Goal: Information Seeking & Learning: Compare options

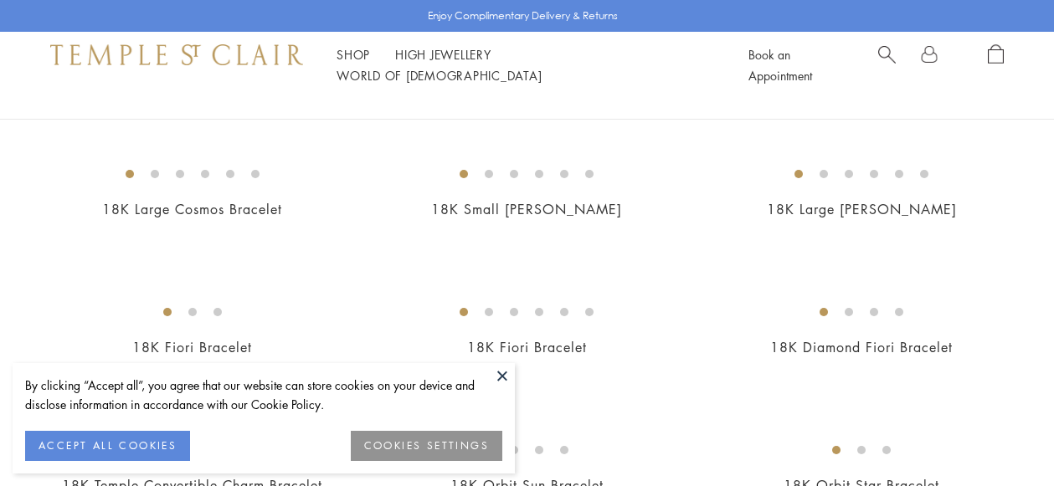
scroll to position [292, 0]
click at [502, 376] on button at bounding box center [502, 375] width 25 height 25
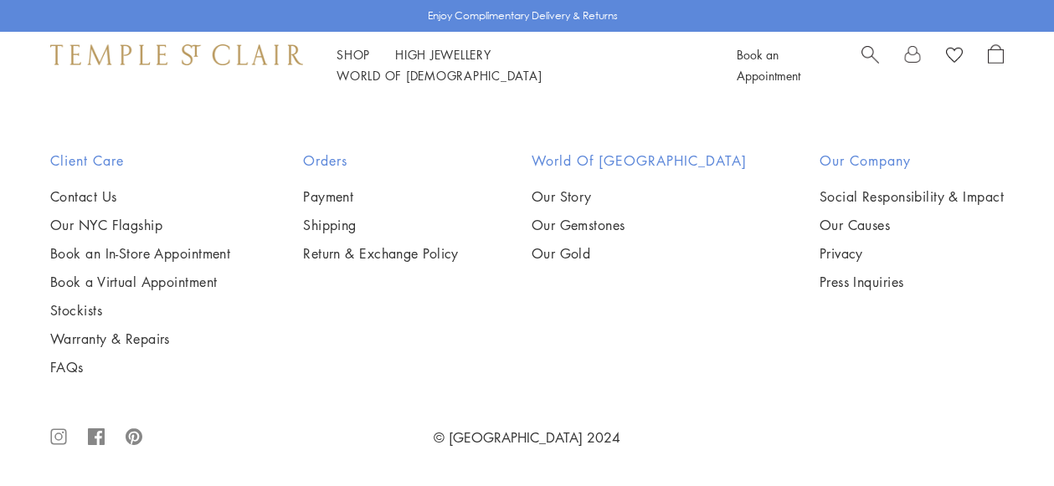
scroll to position [3128, 0]
click at [0, 0] on img at bounding box center [0, 0] width 0 height 0
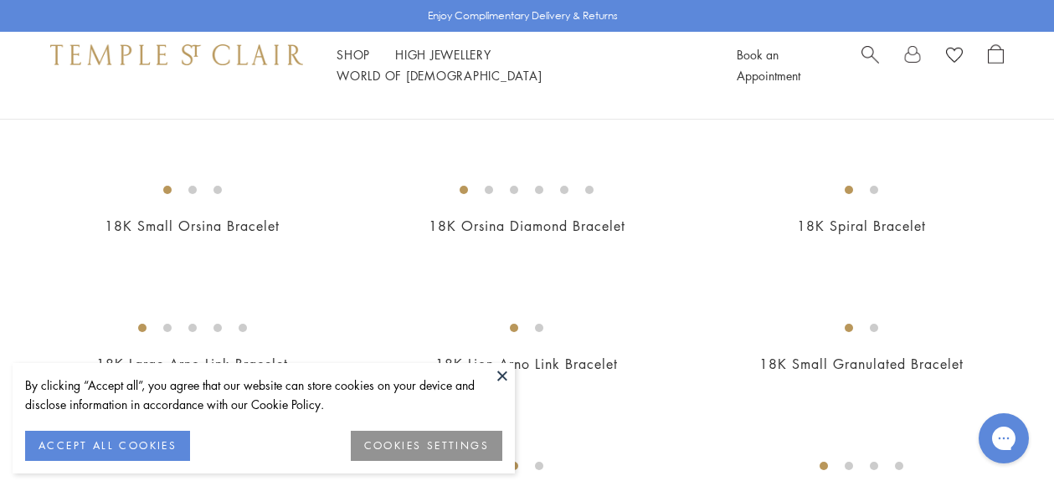
scroll to position [827, 0]
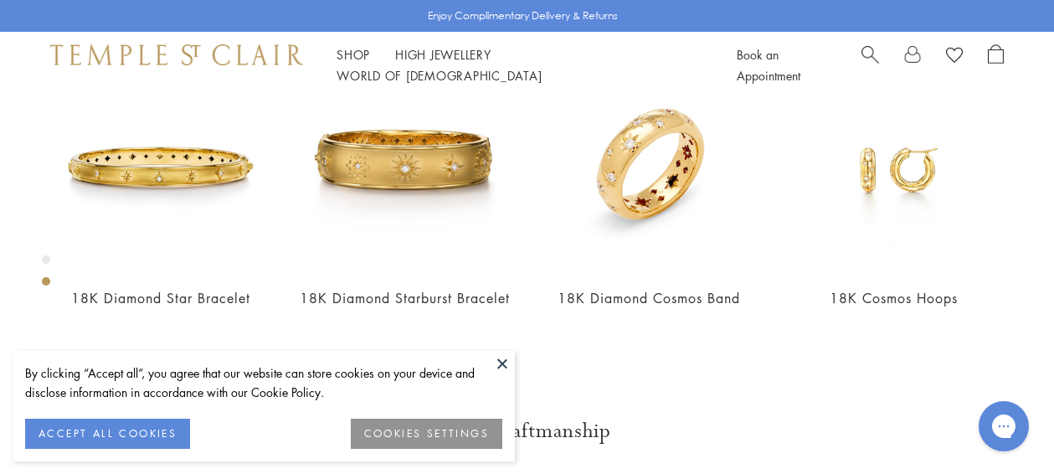
scroll to position [669, 0]
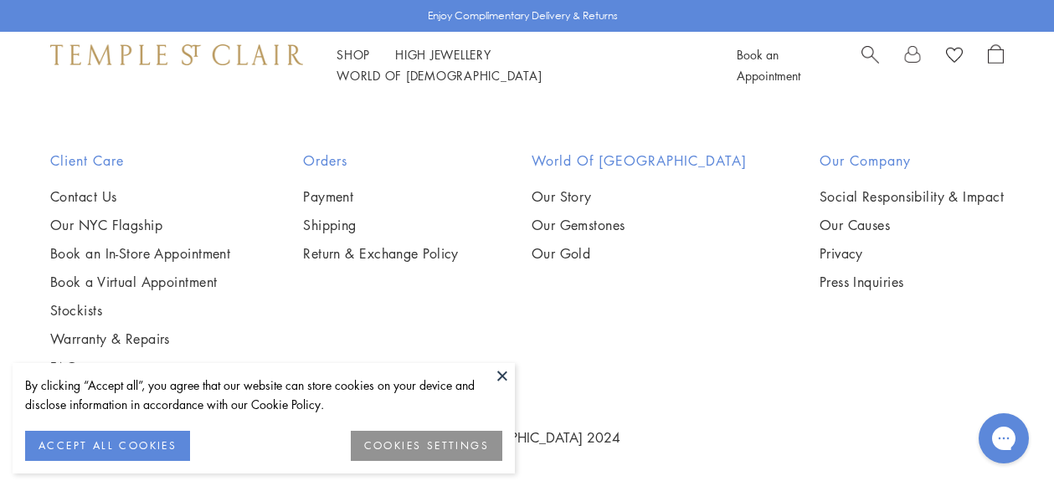
scroll to position [4332, 0]
click at [0, 0] on img at bounding box center [0, 0] width 0 height 0
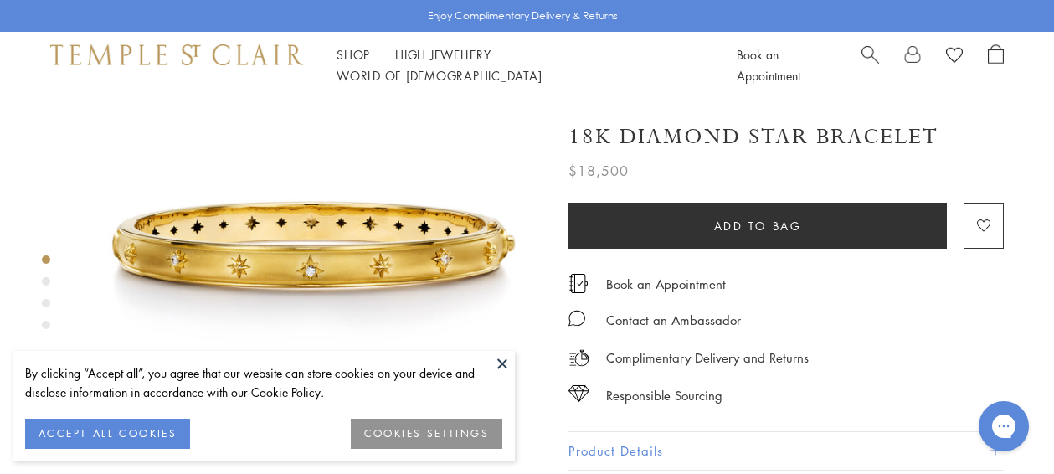
scroll to position [83, 0]
click at [46, 281] on div "Product gallery navigation" at bounding box center [46, 281] width 8 height 8
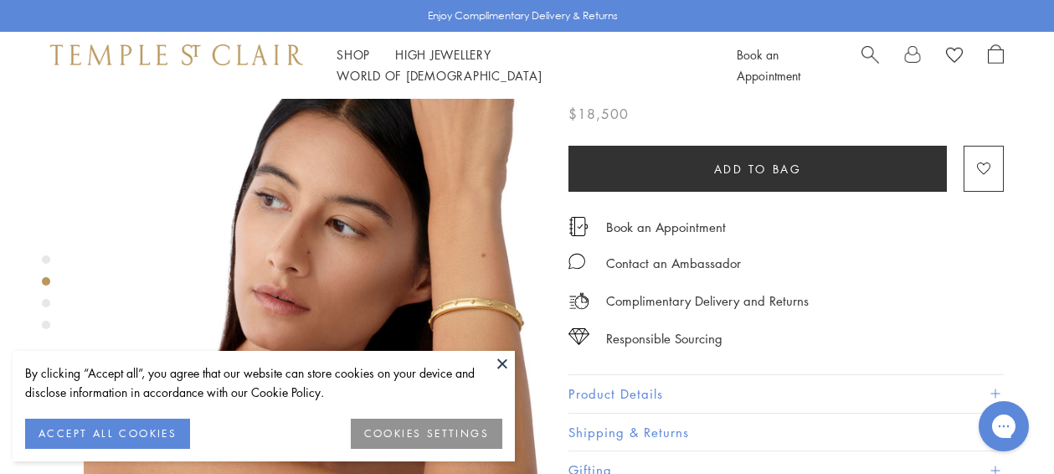
scroll to position [568, 0]
click at [48, 303] on div "Product gallery navigation" at bounding box center [46, 303] width 8 height 8
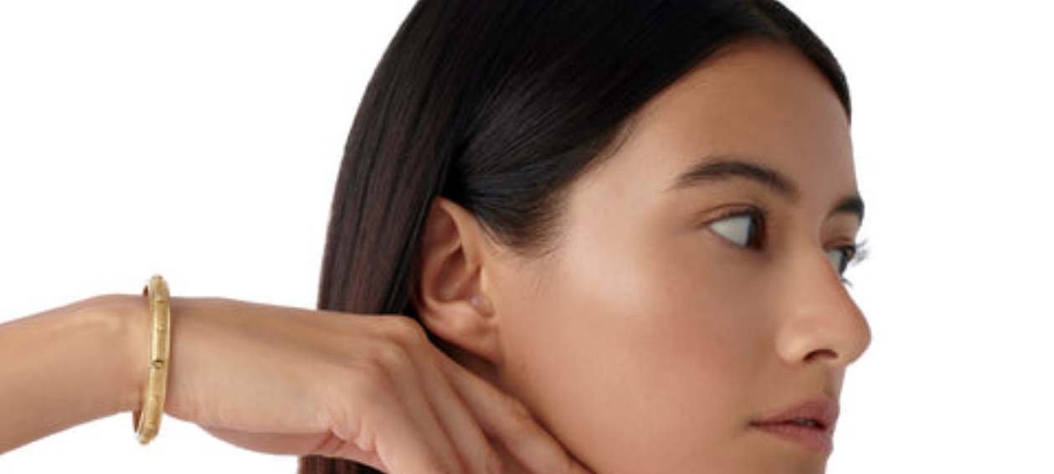
scroll to position [960, 0]
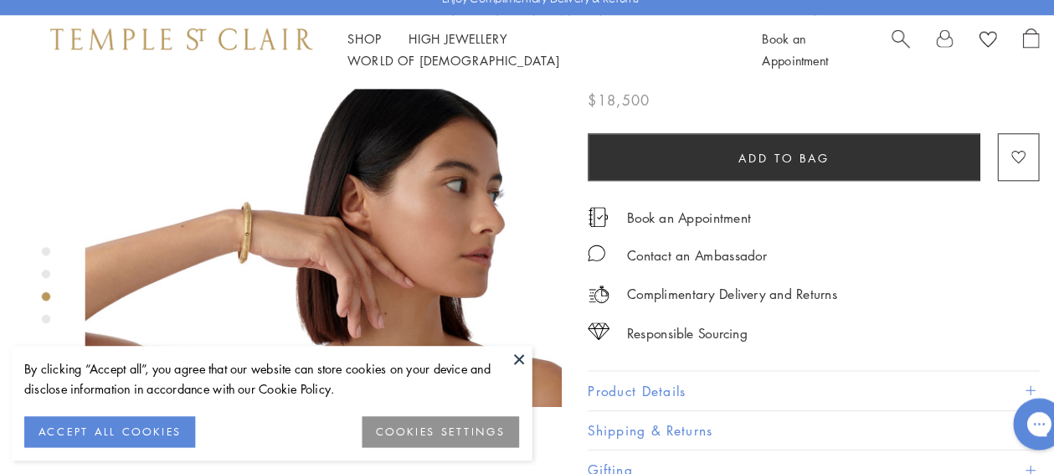
click at [46, 325] on div "Product gallery navigation" at bounding box center [46, 325] width 8 height 8
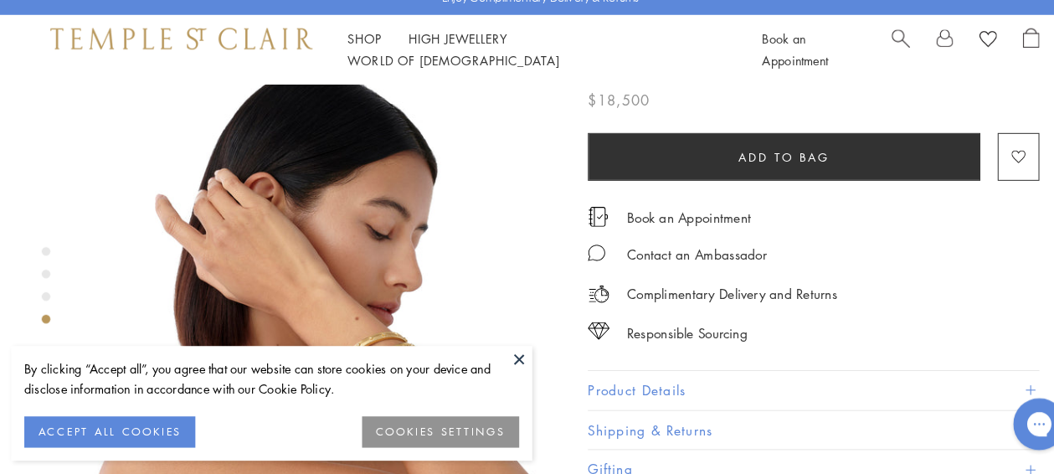
scroll to position [1316, 0]
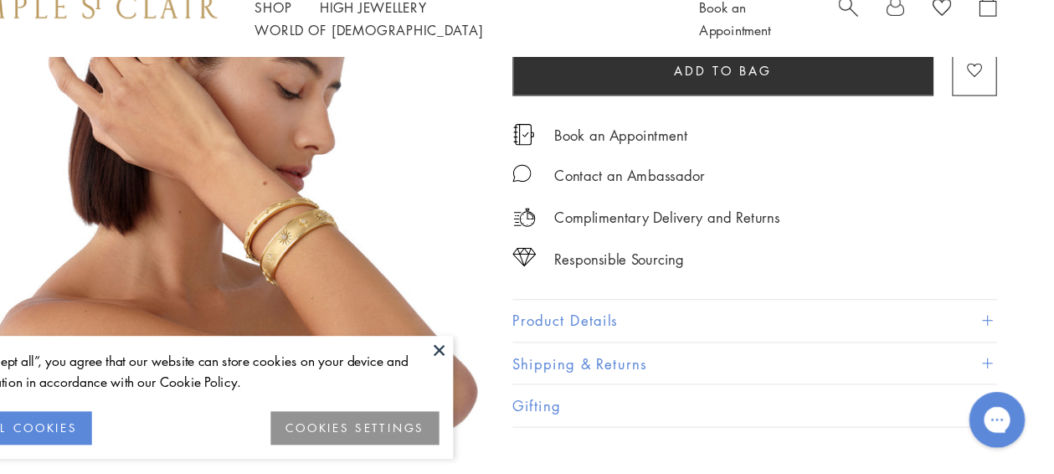
click at [995, 332] on span at bounding box center [994, 336] width 9 height 9
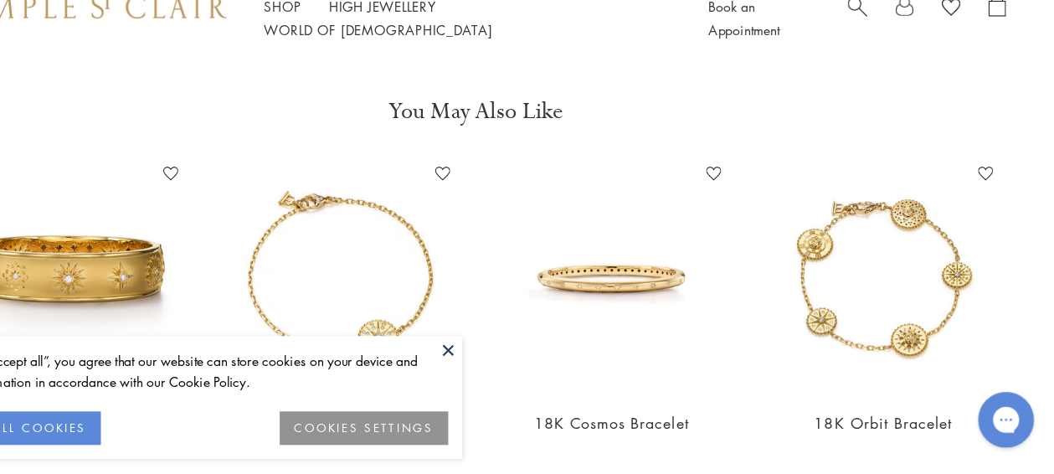
scroll to position [1798, 0]
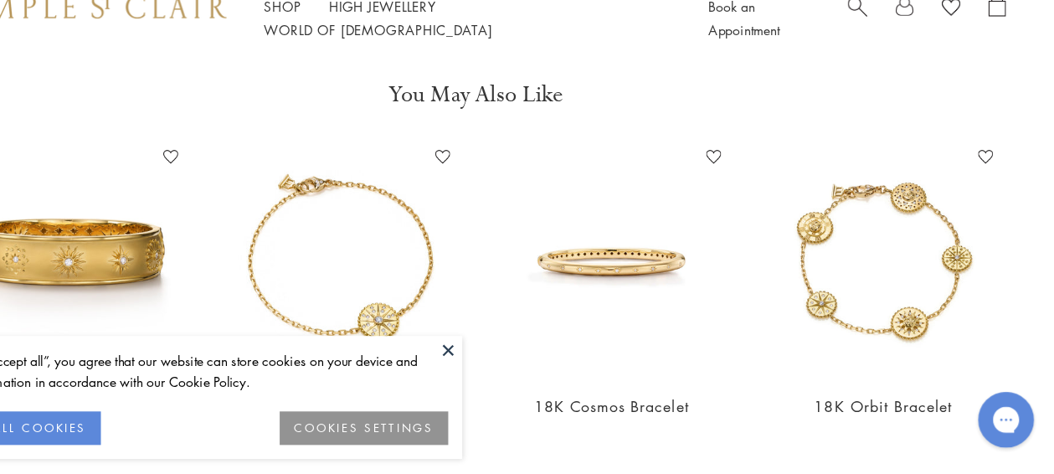
click at [208, 208] on img at bounding box center [160, 282] width 211 height 211
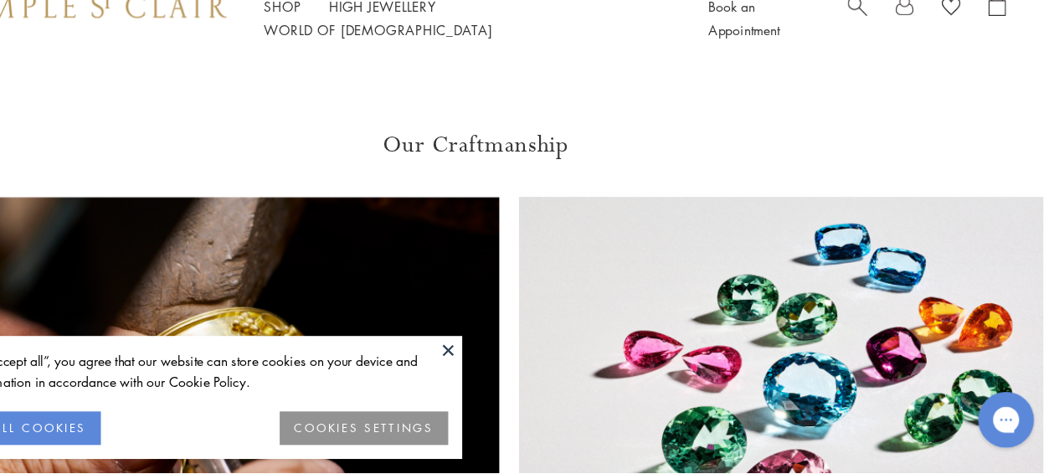
scroll to position [1798, 0]
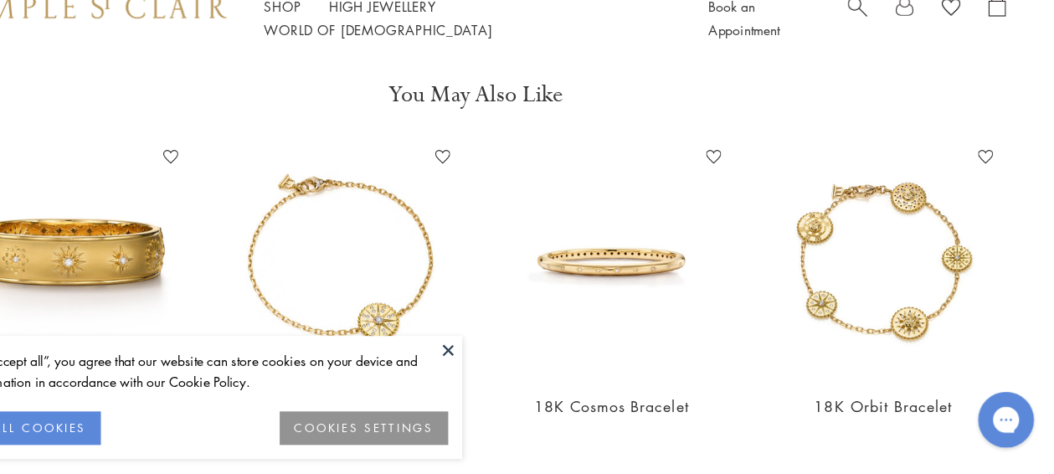
click at [502, 363] on button at bounding box center [502, 363] width 25 height 25
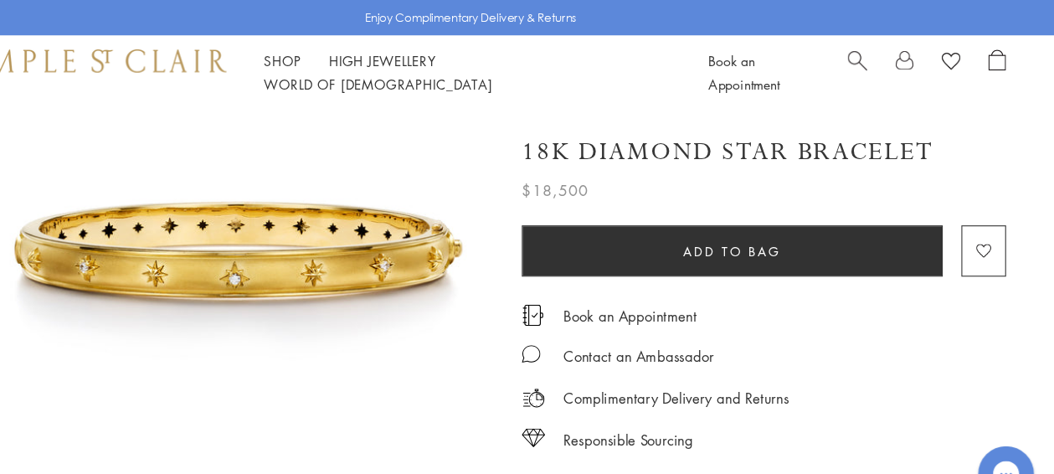
scroll to position [0, 0]
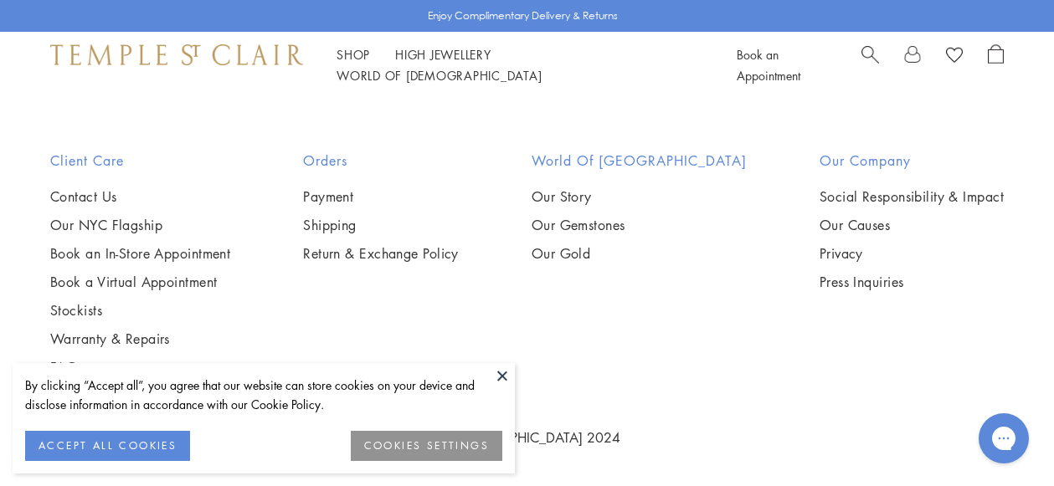
scroll to position [4332, 0]
click at [0, 0] on img at bounding box center [0, 0] width 0 height 0
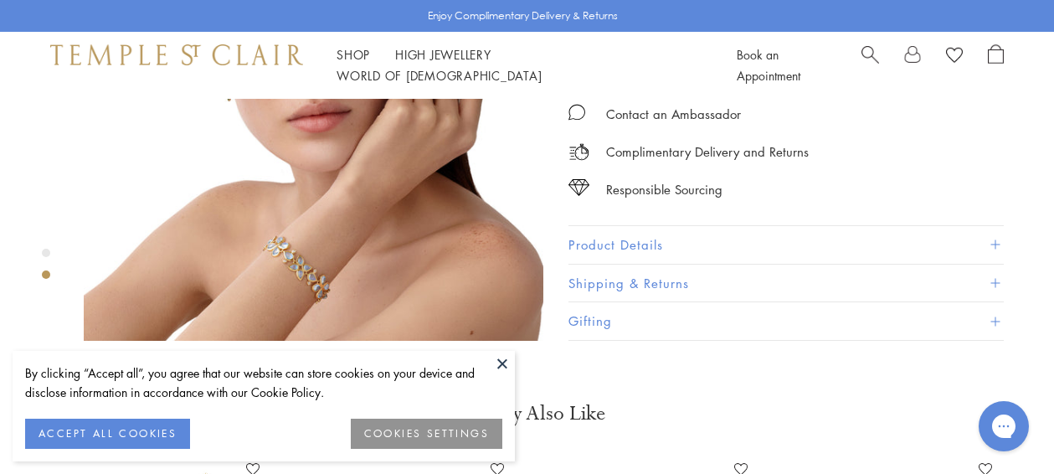
scroll to position [714, 0]
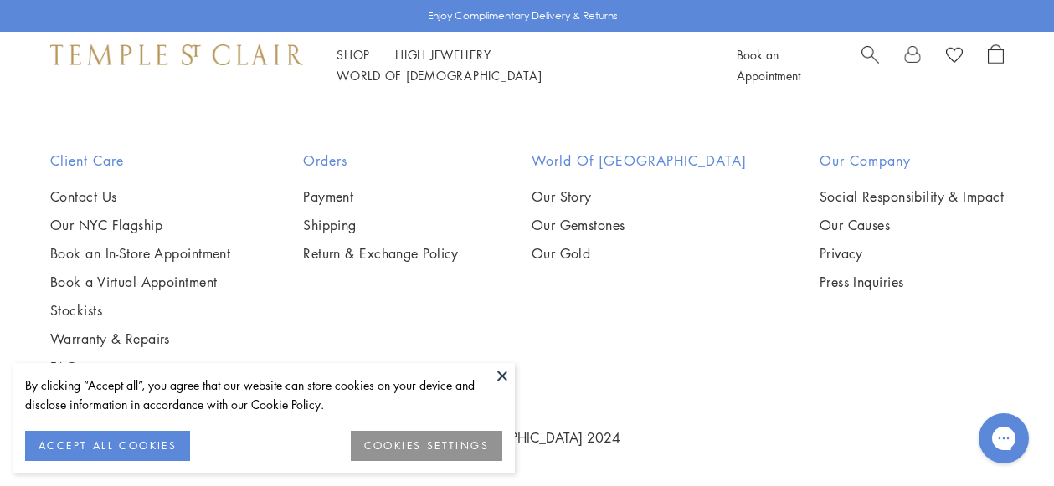
scroll to position [4380, 0]
click at [0, 0] on img at bounding box center [0, 0] width 0 height 0
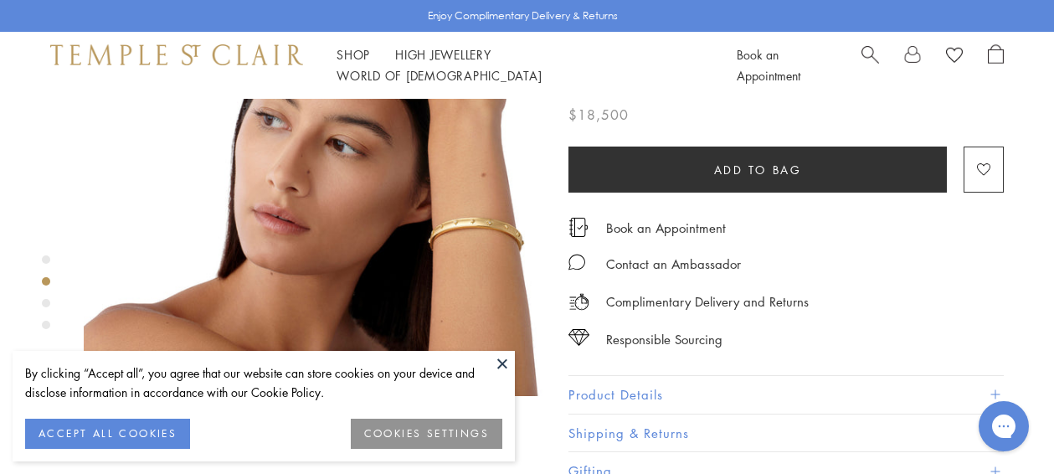
scroll to position [646, 0]
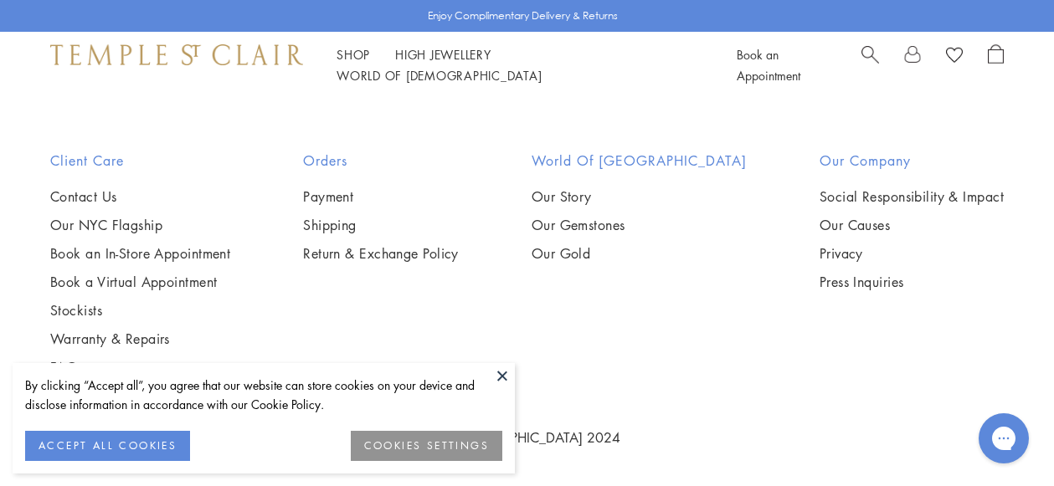
scroll to position [4350, 0]
click at [348, 63] on link "Shop Shop" at bounding box center [353, 54] width 33 height 17
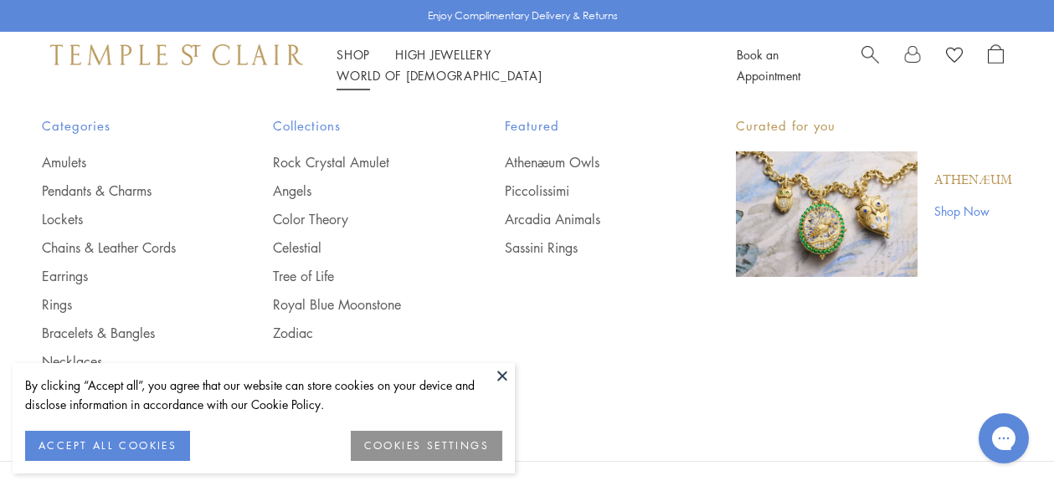
scroll to position [65, 0]
click at [83, 357] on link "Necklaces" at bounding box center [124, 361] width 164 height 18
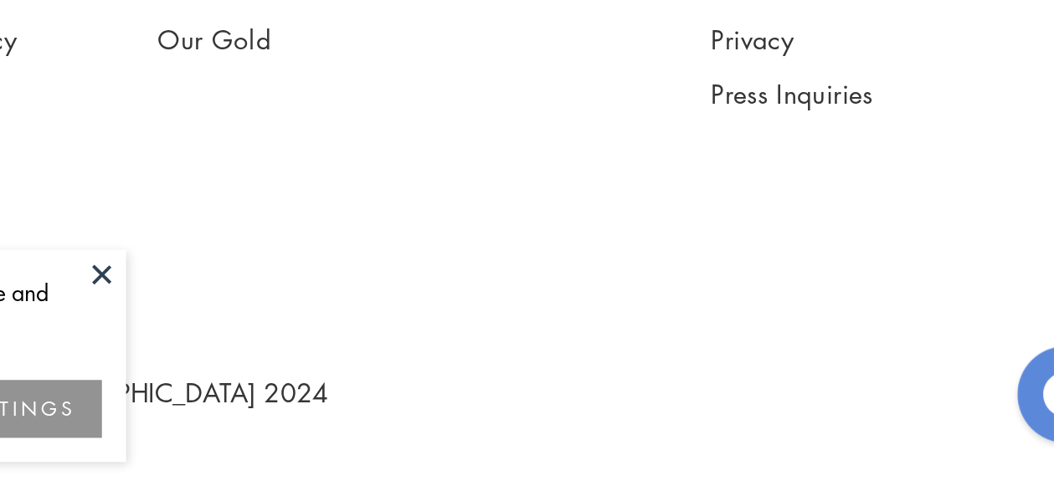
scroll to position [3111, 0]
click at [0, 0] on img at bounding box center [0, 0] width 0 height 0
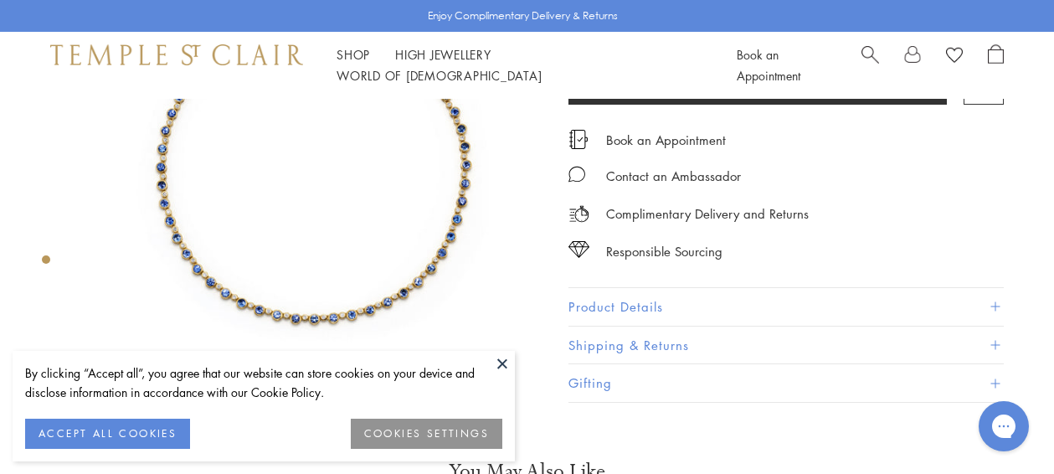
scroll to position [205, 0]
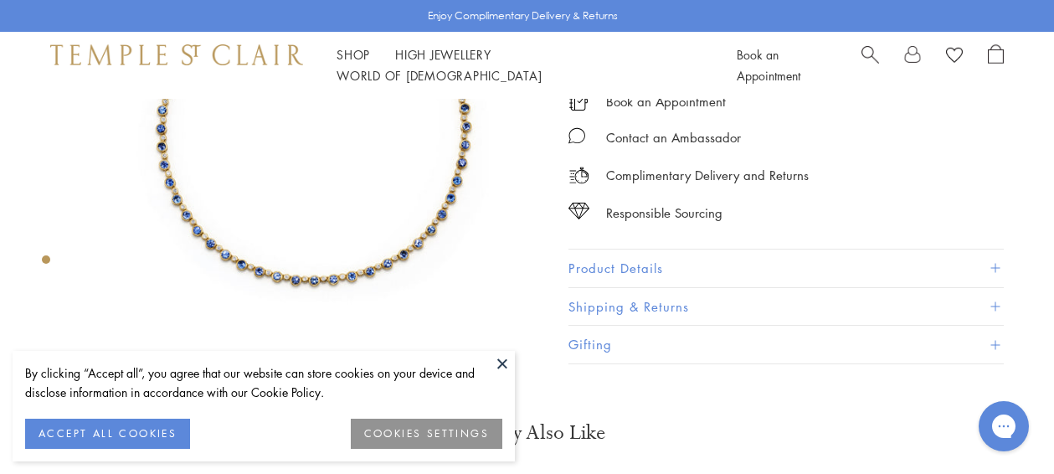
click at [994, 264] on span at bounding box center [994, 268] width 9 height 9
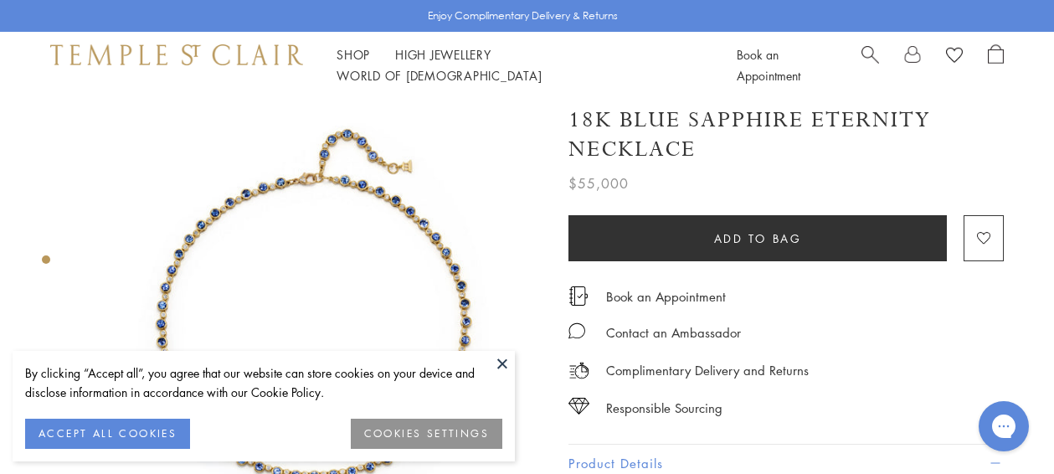
scroll to position [10, 0]
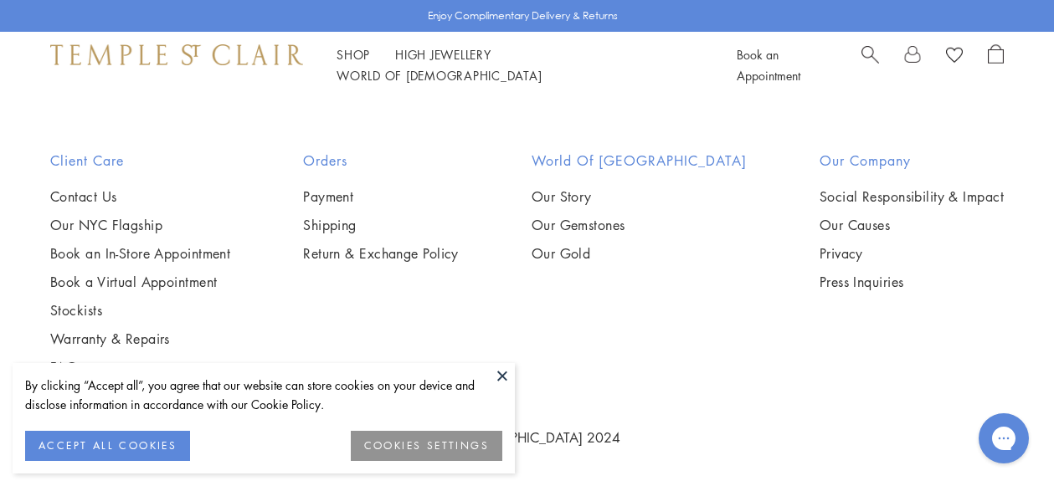
scroll to position [4293, 0]
click at [0, 0] on img at bounding box center [0, 0] width 0 height 0
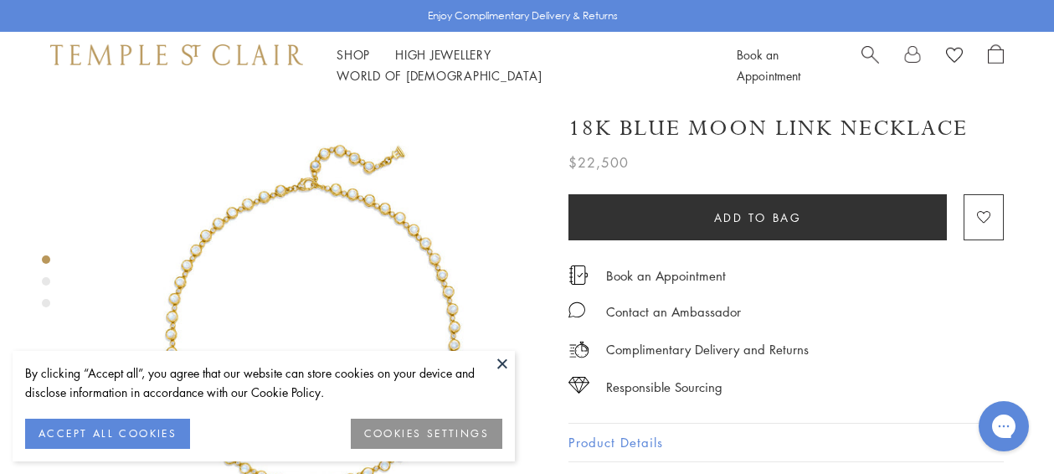
scroll to position [3, 0]
